Goal: Information Seeking & Learning: Learn about a topic

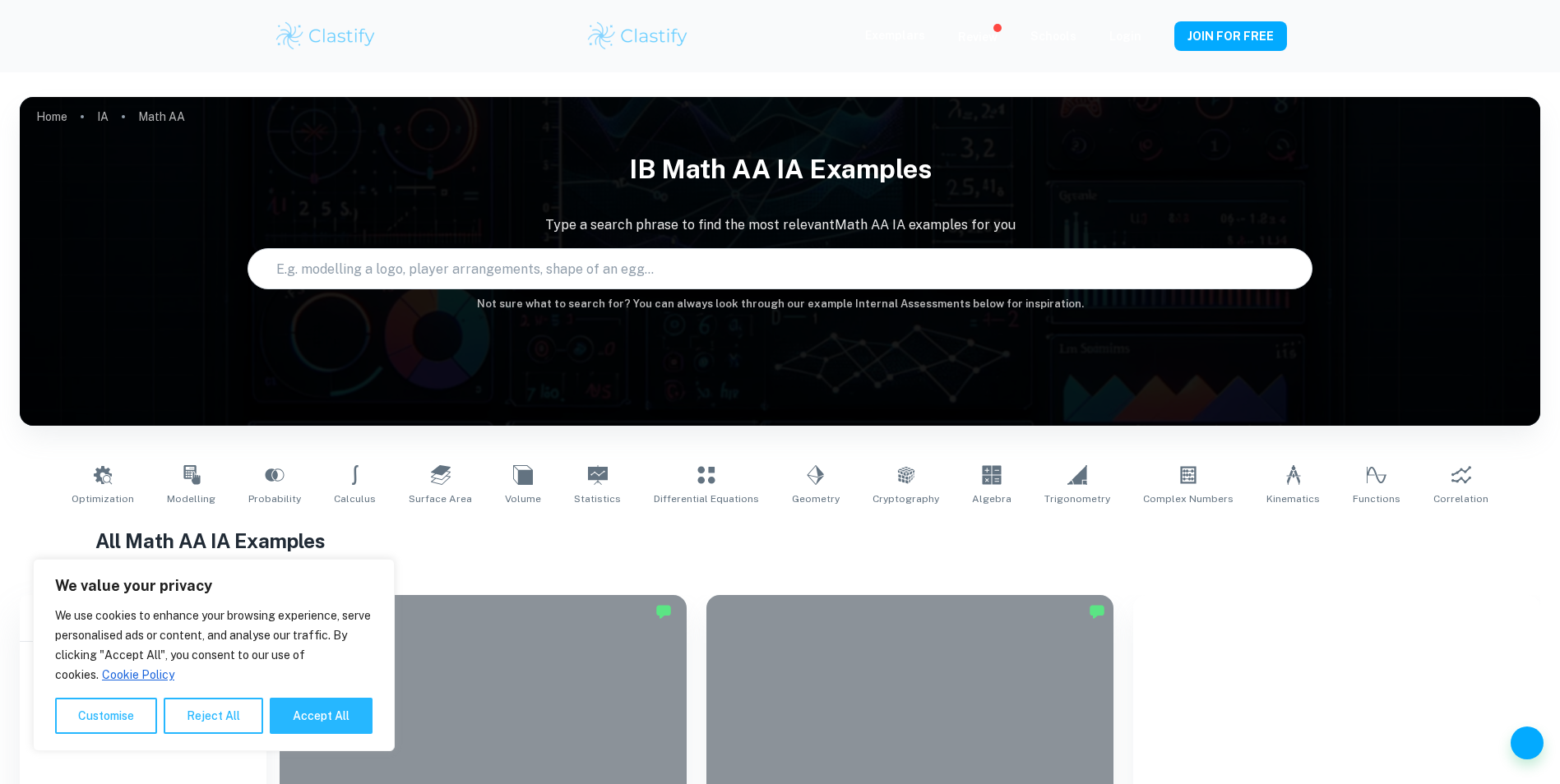
scroll to position [411, 0]
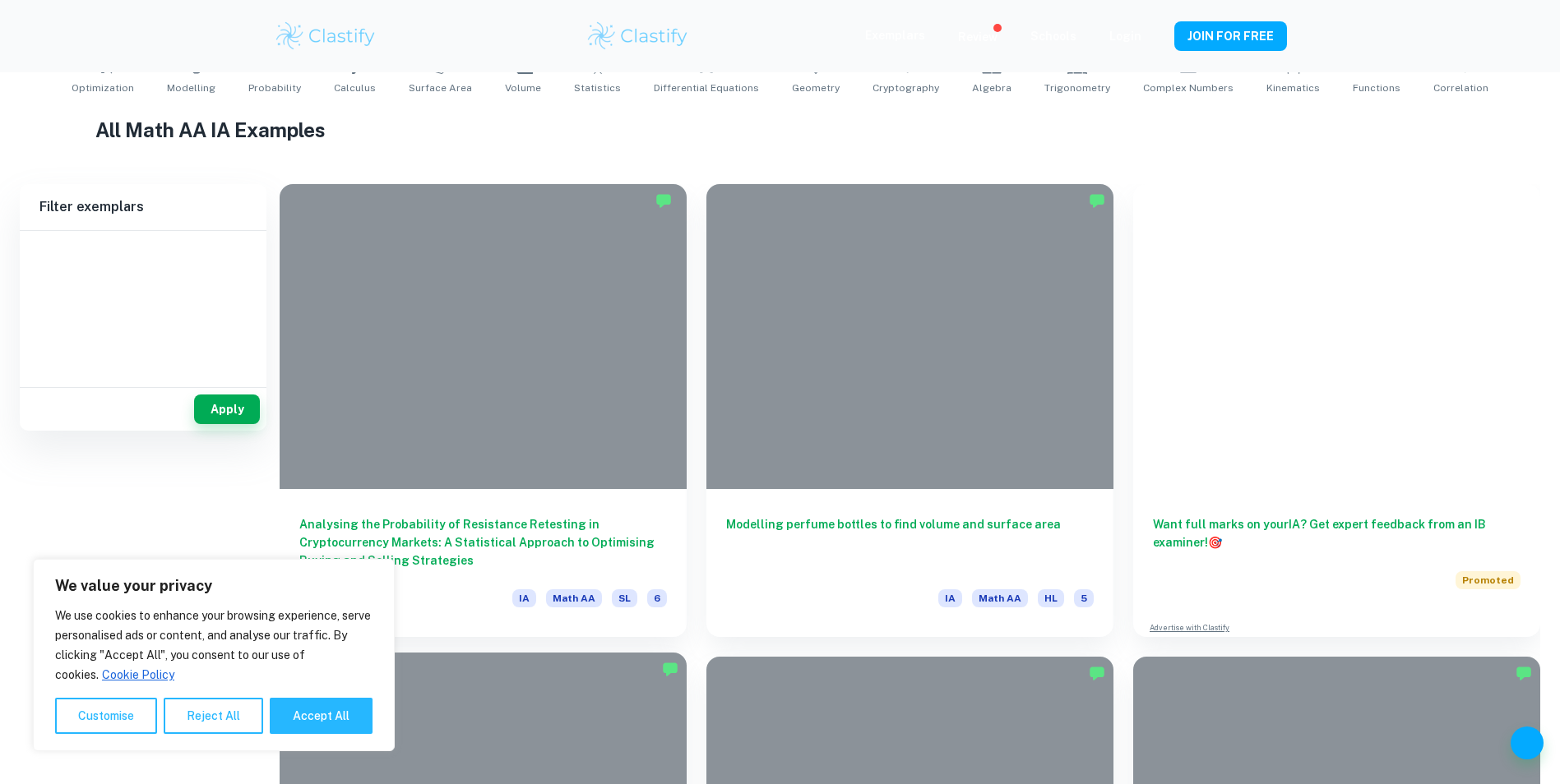
drag, startPoint x: 310, startPoint y: 733, endPoint x: 323, endPoint y: 729, distance: 13.6
click at [310, 733] on button "Accept All" at bounding box center [321, 716] width 102 height 37
checkbox input "true"
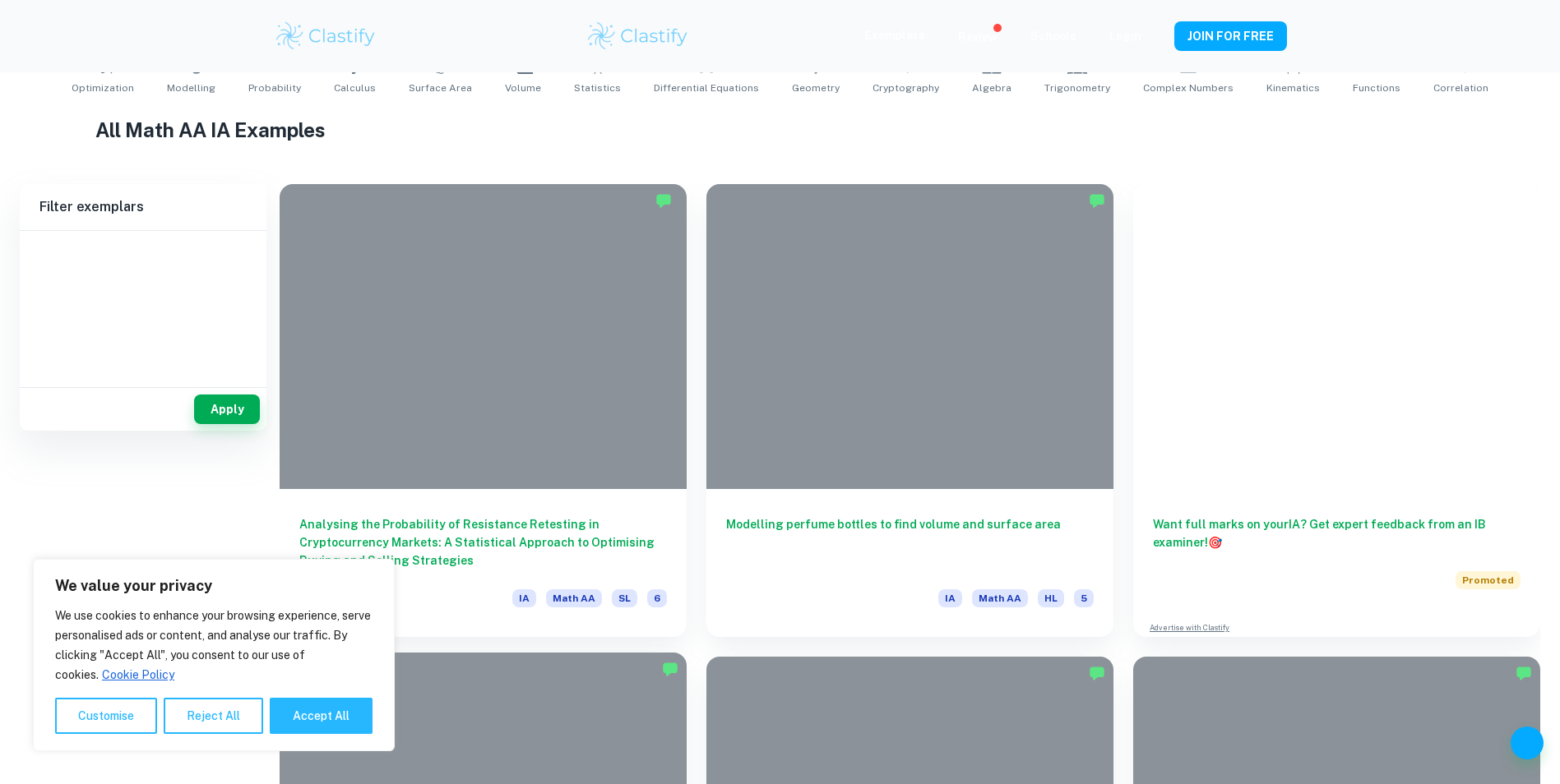
checkbox input "true"
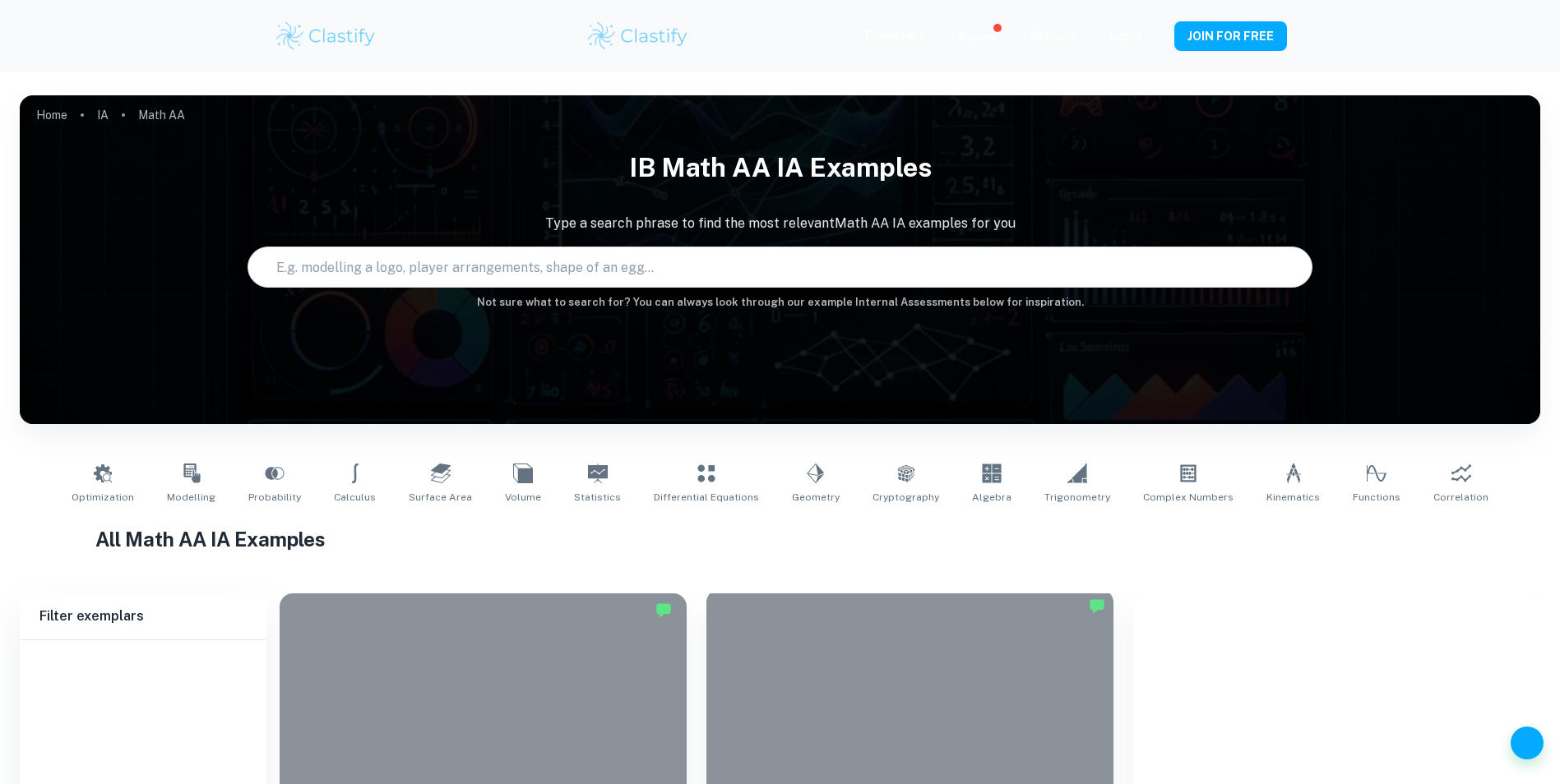
scroll to position [0, 0]
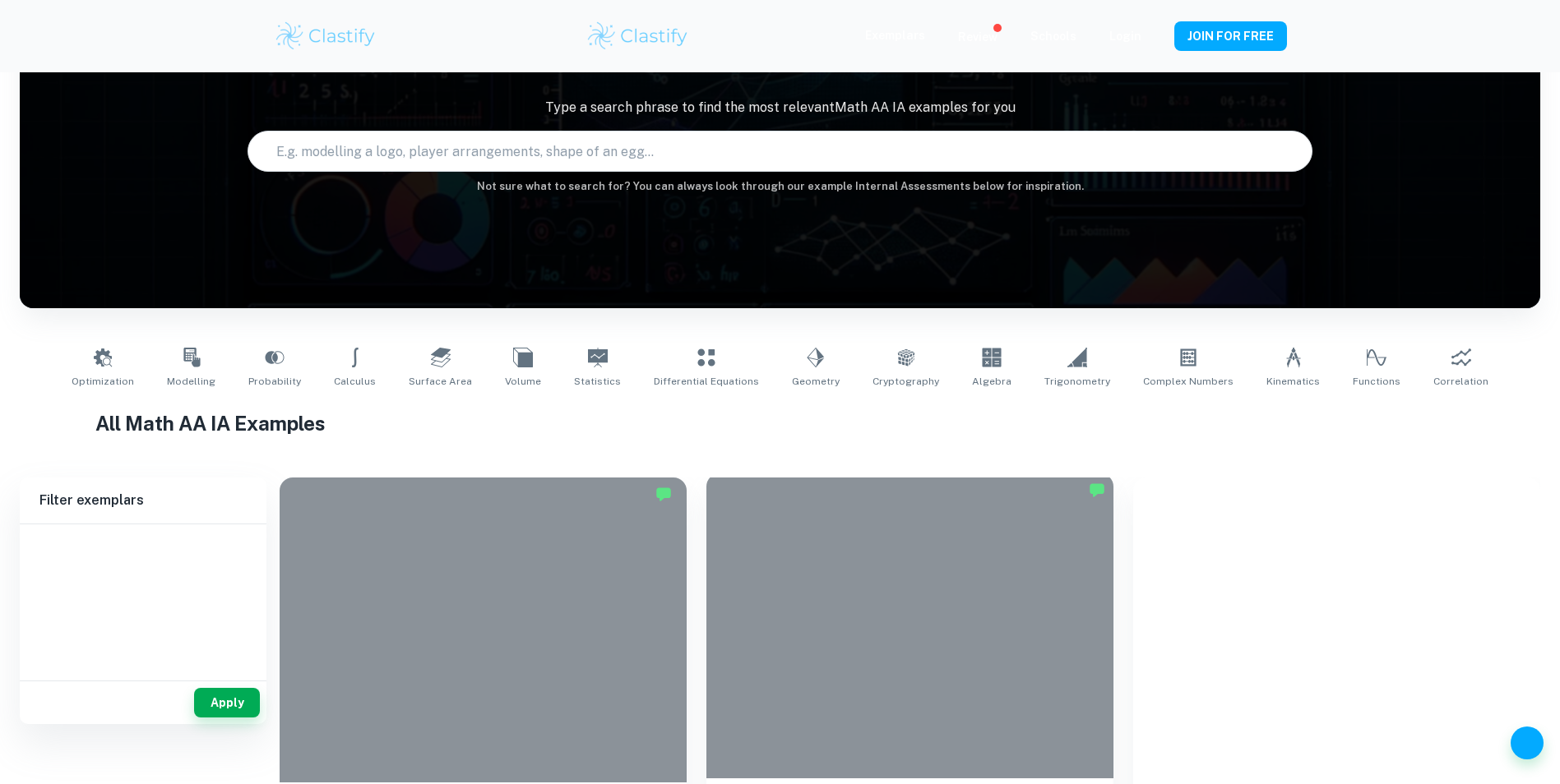
type input "Math AA"
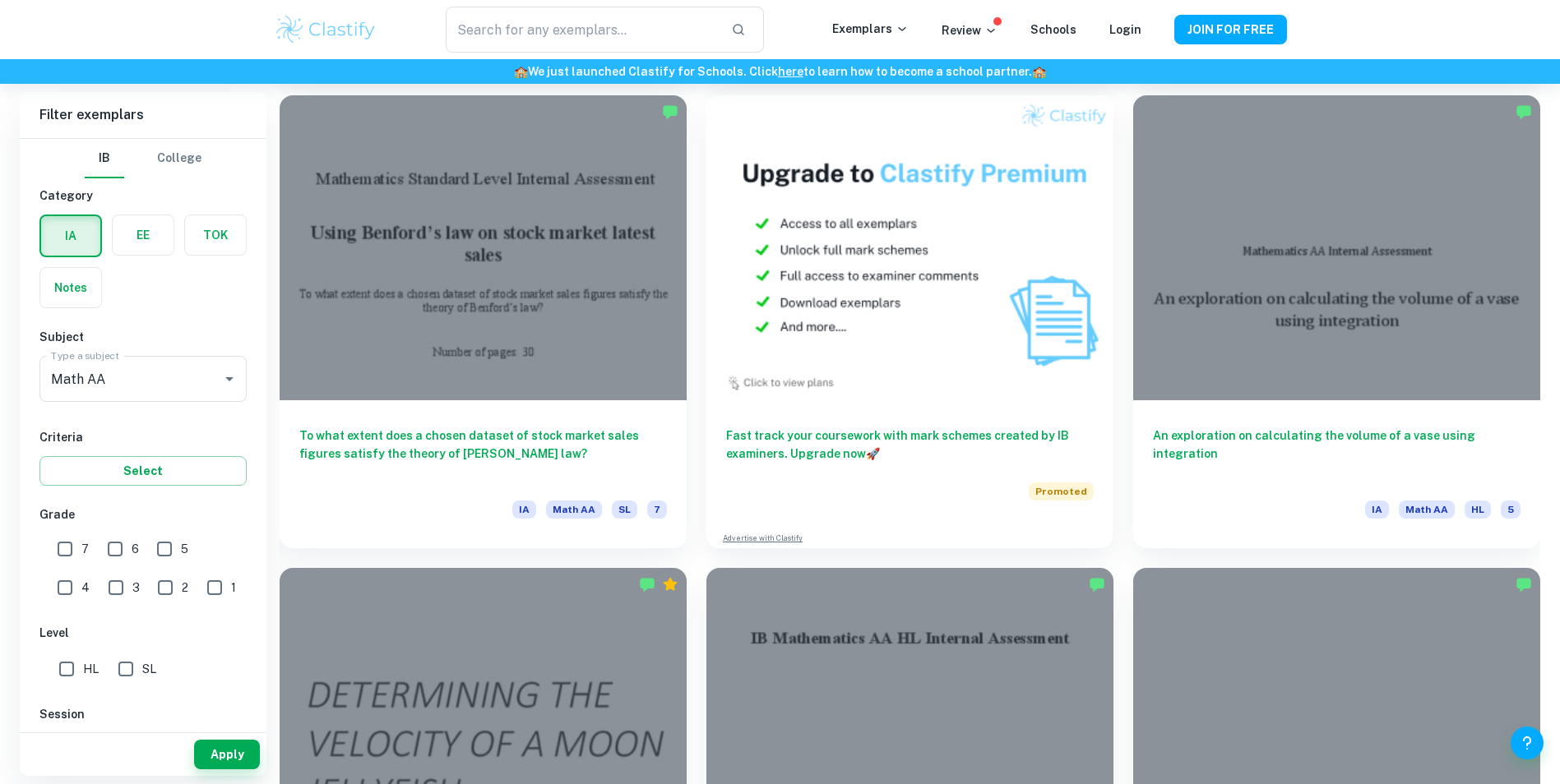
scroll to position [3781, 0]
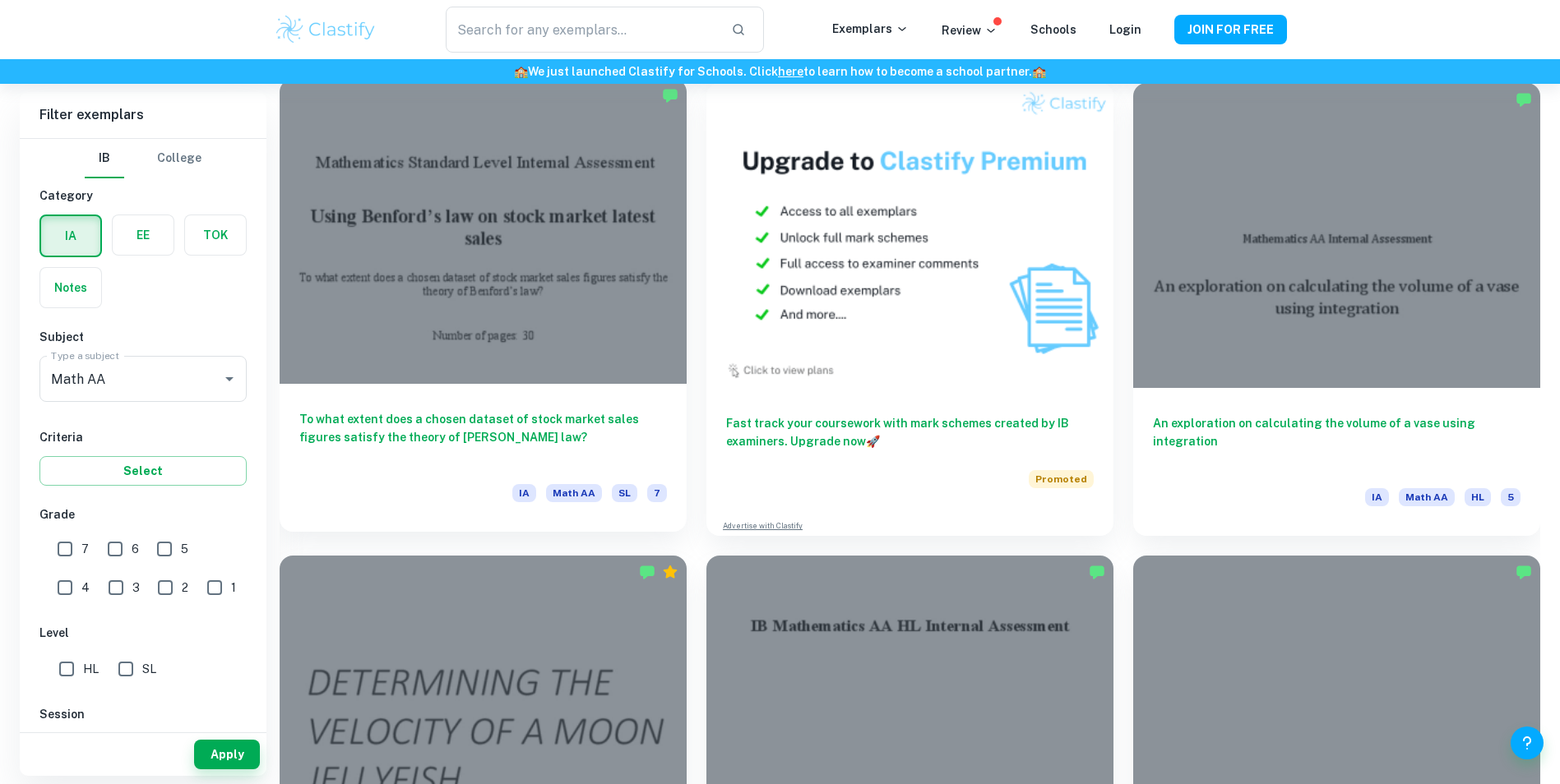
click at [627, 348] on div at bounding box center [483, 231] width 407 height 305
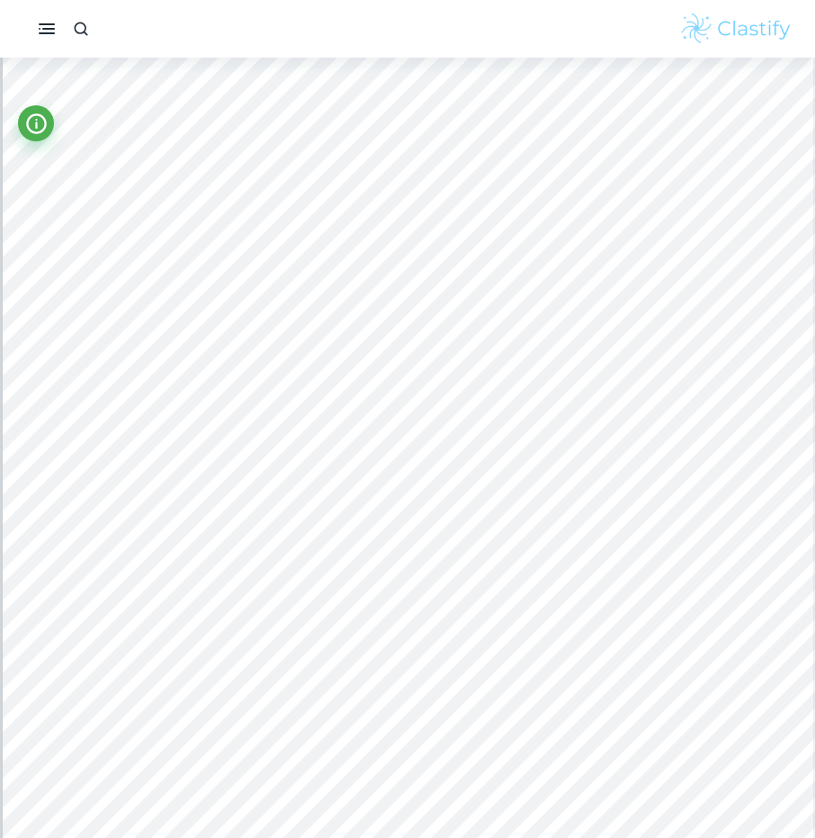
scroll to position [14471, 0]
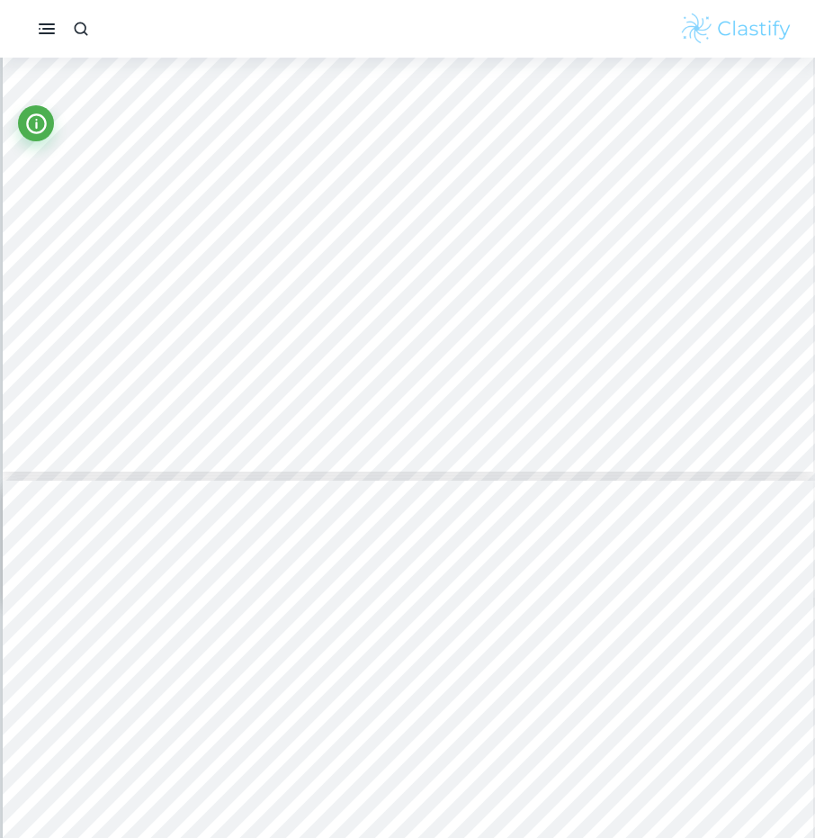
type input "11"
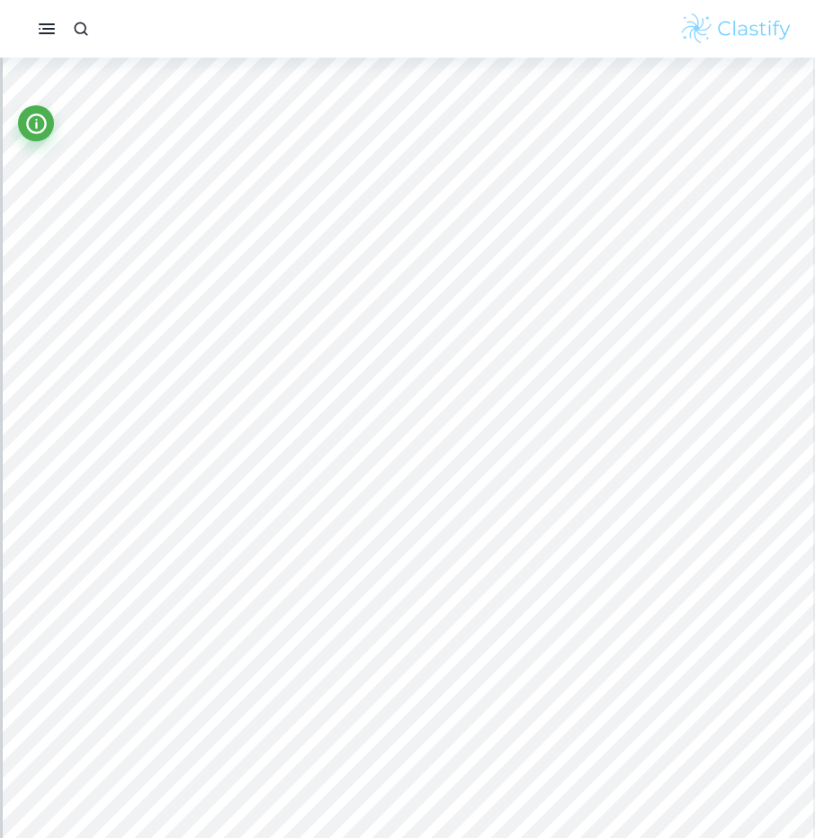
scroll to position [12132, 0]
